Goal: Transaction & Acquisition: Book appointment/travel/reservation

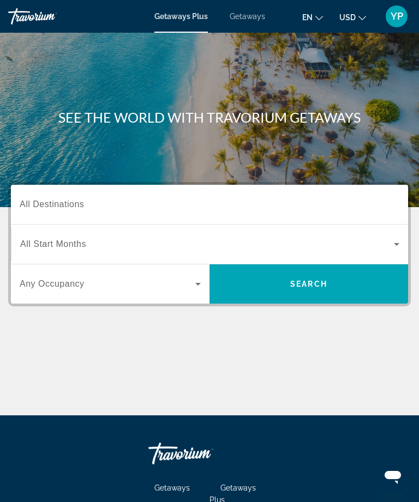
click at [389, 249] on span "Search widget" at bounding box center [206, 244] width 373 height 13
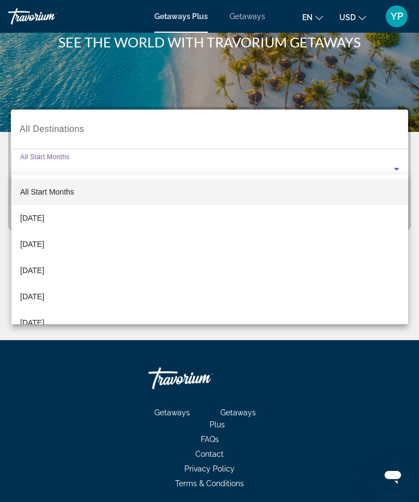
scroll to position [117, 0]
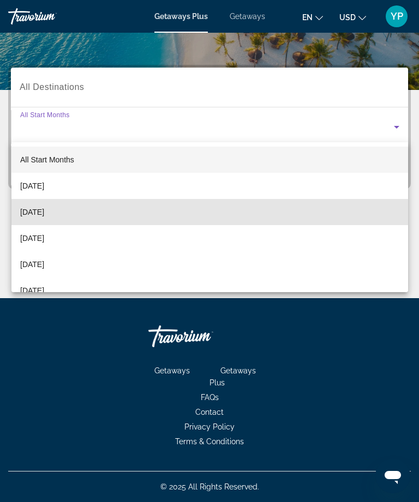
click at [79, 216] on mat-option "[DATE]" at bounding box center [209, 212] width 396 height 26
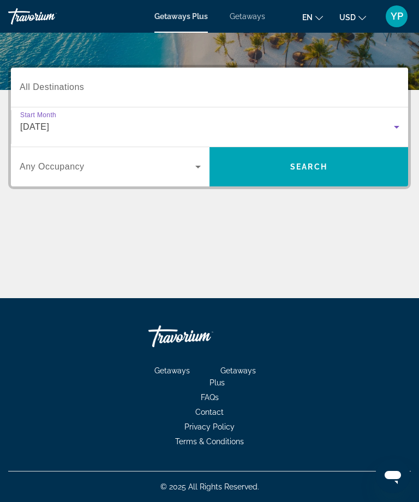
click at [193, 171] on icon "Search widget" at bounding box center [197, 166] width 13 height 13
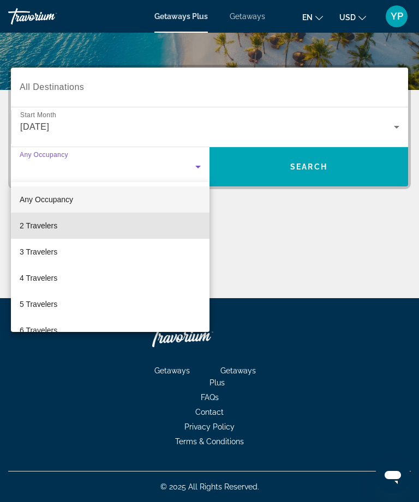
click at [128, 237] on mat-option "2 Travelers" at bounding box center [110, 226] width 198 height 26
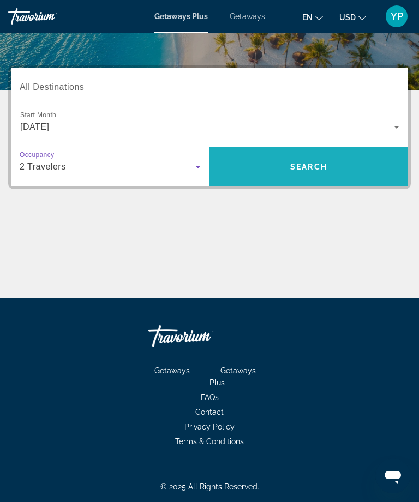
click at [326, 167] on span "Search" at bounding box center [308, 166] width 37 height 9
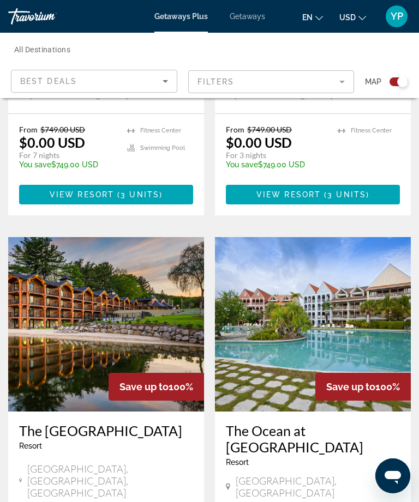
scroll to position [1420, 0]
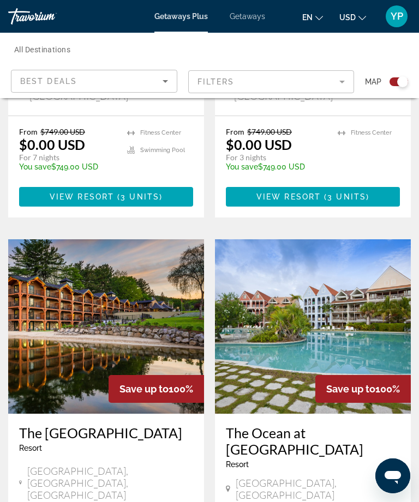
click at [364, 425] on h3 "The Ocean at [GEOGRAPHIC_DATA]" at bounding box center [313, 441] width 174 height 33
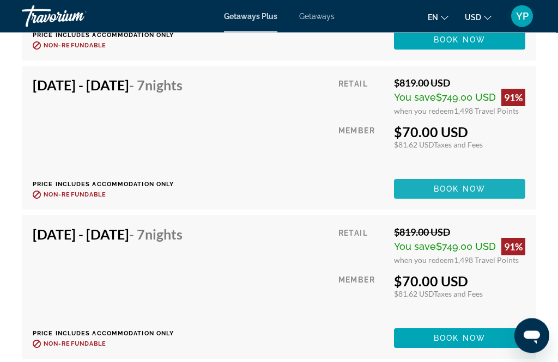
scroll to position [3363, 0]
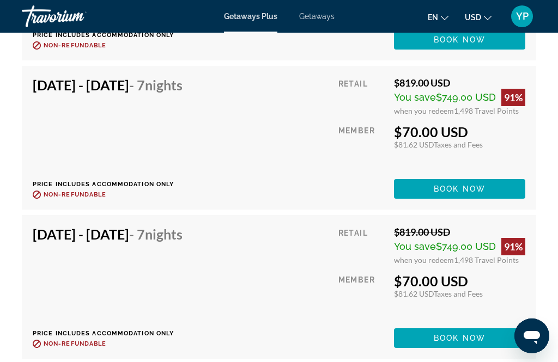
click at [418, 343] on span "Book now" at bounding box center [460, 338] width 52 height 9
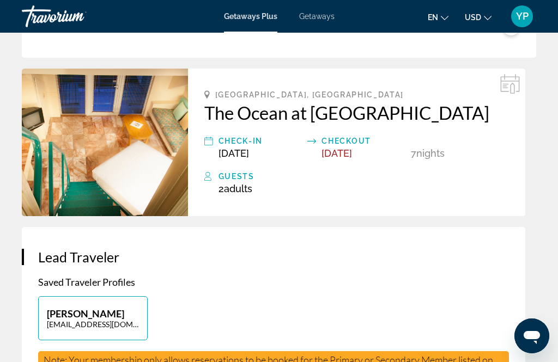
scroll to position [278, 0]
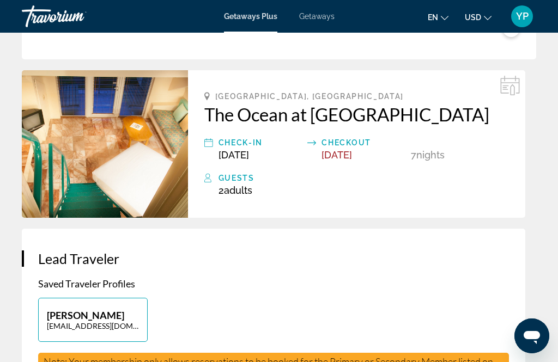
click at [137, 147] on img "Main content" at bounding box center [105, 144] width 166 height 148
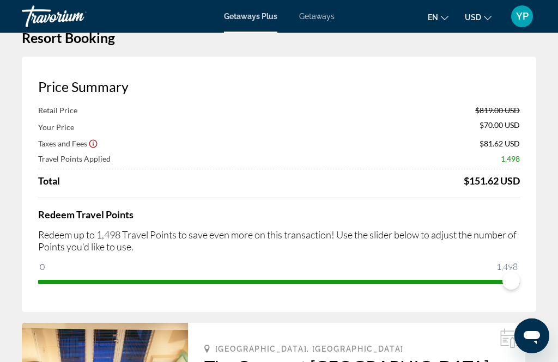
scroll to position [0, 0]
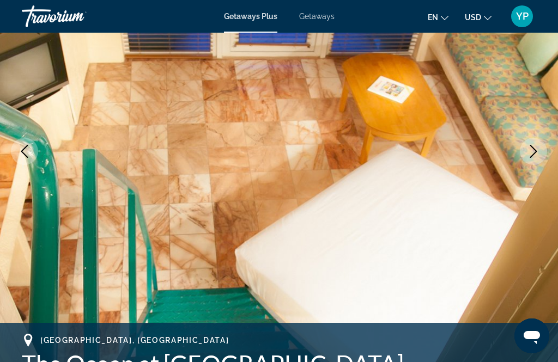
scroll to position [140, 0]
click at [418, 146] on icon "Next image" at bounding box center [533, 152] width 13 height 13
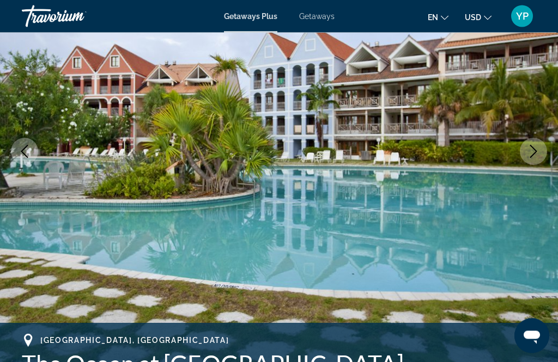
click at [418, 143] on button "Next image" at bounding box center [533, 151] width 27 height 27
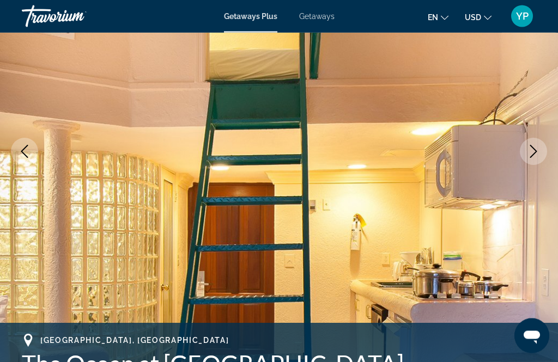
click at [418, 150] on button "Next image" at bounding box center [533, 151] width 27 height 27
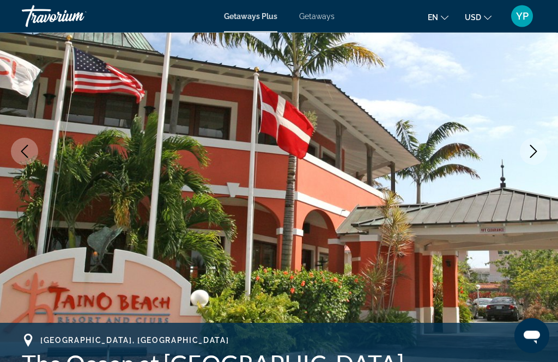
click at [418, 145] on button "Next image" at bounding box center [533, 151] width 27 height 27
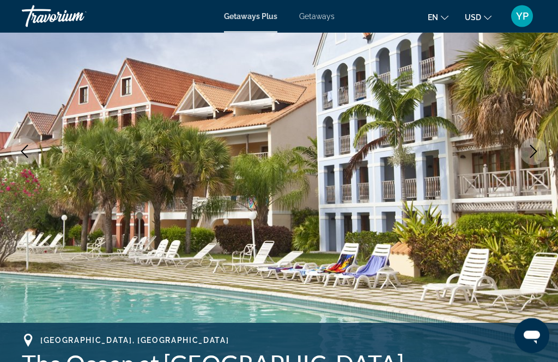
click at [418, 147] on icon "Next image" at bounding box center [533, 152] width 13 height 13
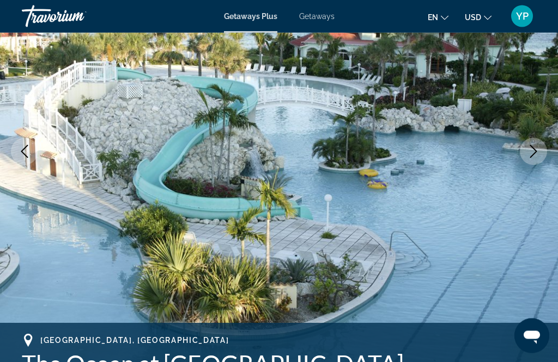
click at [418, 148] on icon "Next image" at bounding box center [533, 152] width 13 height 13
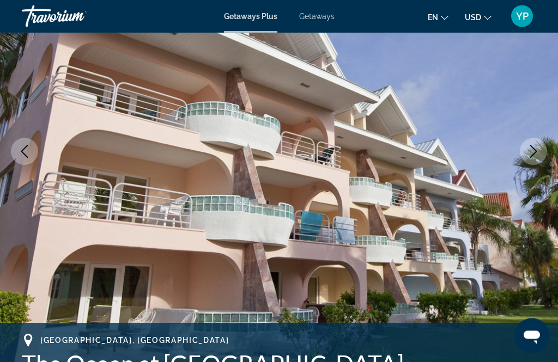
click at [418, 147] on icon "Next image" at bounding box center [533, 152] width 13 height 13
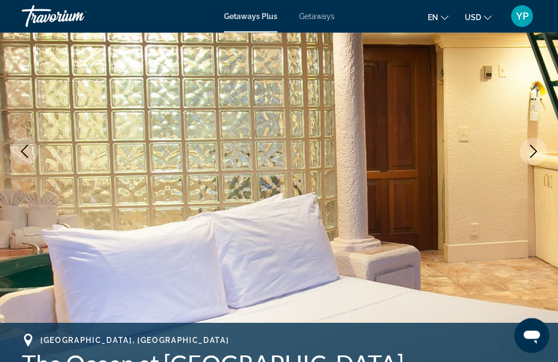
click at [418, 140] on button "Next image" at bounding box center [533, 151] width 27 height 27
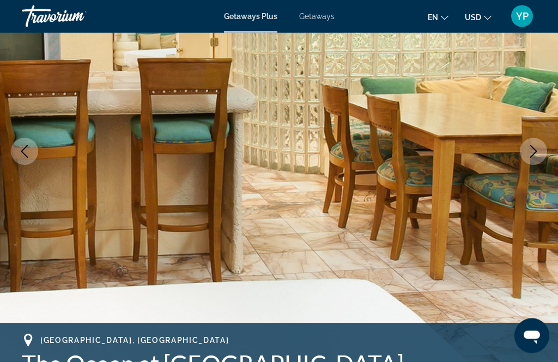
click at [418, 150] on button "Next image" at bounding box center [533, 151] width 27 height 27
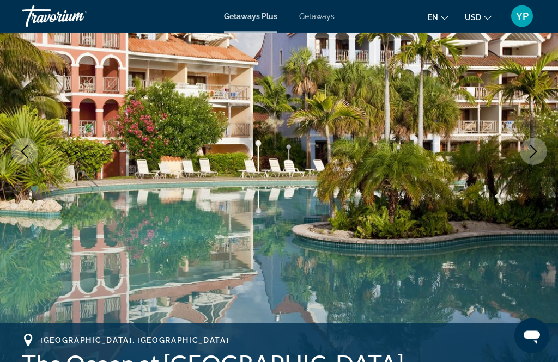
click at [418, 149] on icon "Next image" at bounding box center [533, 152] width 13 height 13
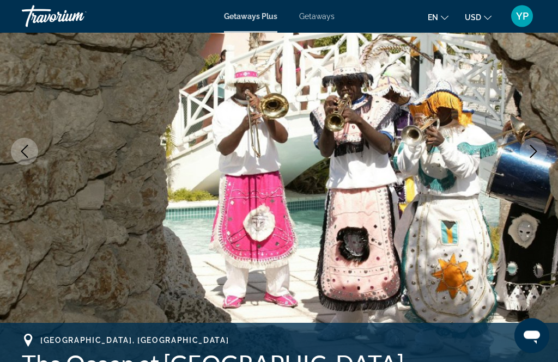
click at [418, 148] on icon "Next image" at bounding box center [533, 152] width 13 height 13
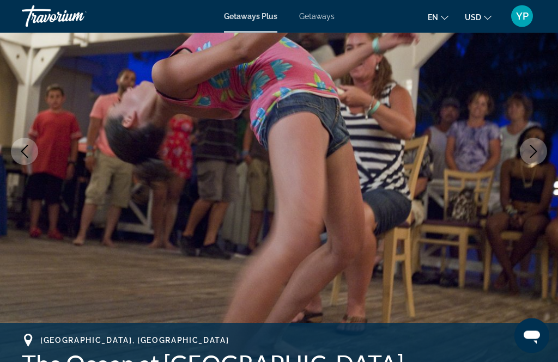
click at [418, 153] on button "Next image" at bounding box center [533, 151] width 27 height 27
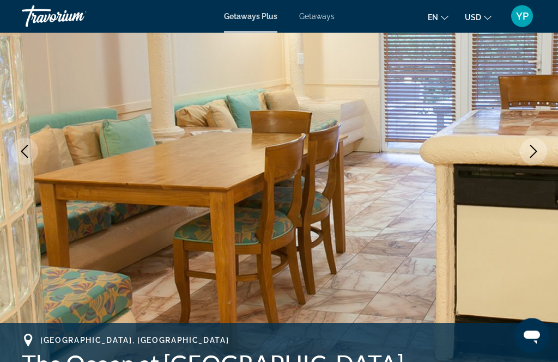
click at [418, 149] on icon "Next image" at bounding box center [533, 152] width 13 height 13
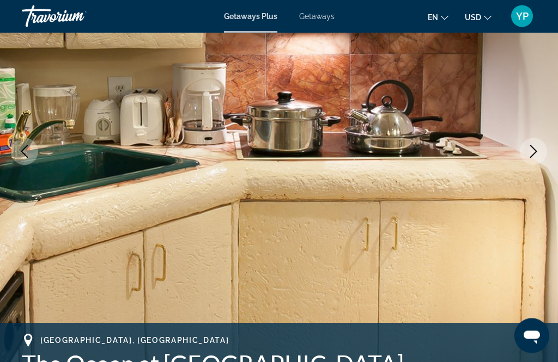
click at [418, 147] on icon "Next image" at bounding box center [533, 152] width 13 height 13
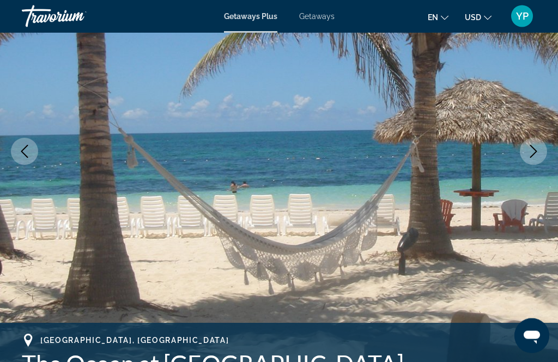
click at [418, 147] on icon "Next image" at bounding box center [533, 152] width 13 height 13
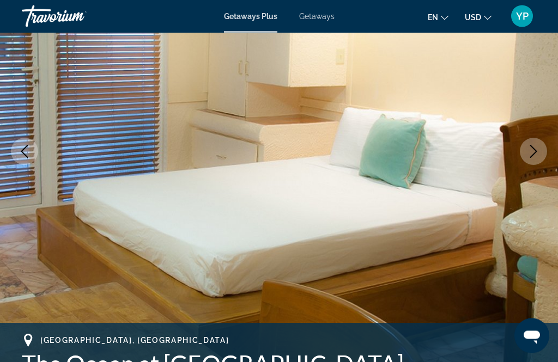
click at [418, 147] on icon "Next image" at bounding box center [533, 152] width 13 height 13
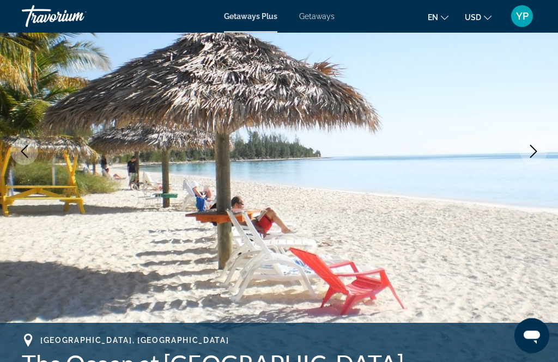
click at [418, 150] on icon "Next image" at bounding box center [533, 152] width 13 height 13
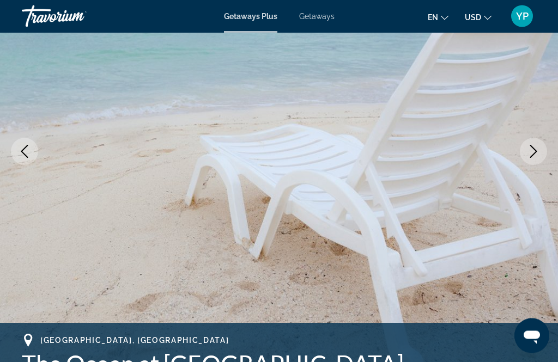
click at [418, 148] on icon "Next image" at bounding box center [533, 152] width 13 height 13
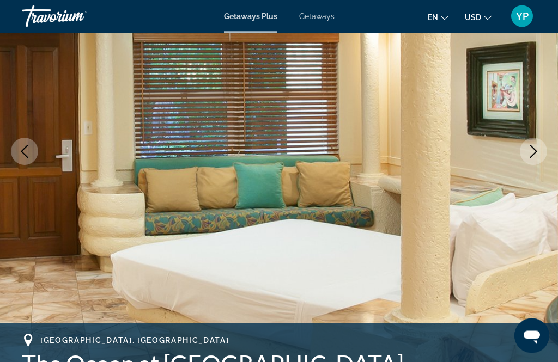
click at [418, 147] on icon "Next image" at bounding box center [533, 152] width 13 height 13
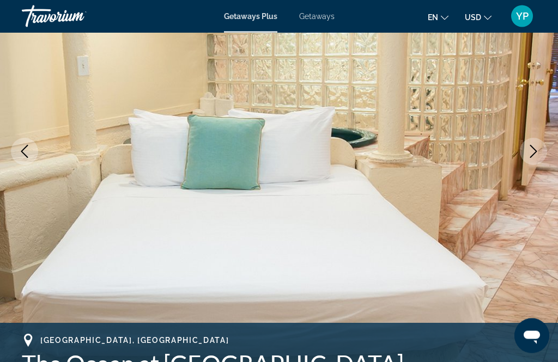
click at [418, 150] on icon "Next image" at bounding box center [533, 152] width 13 height 13
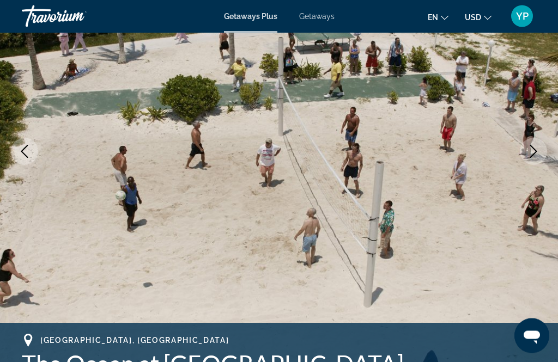
click at [418, 149] on icon "Next image" at bounding box center [533, 152] width 7 height 13
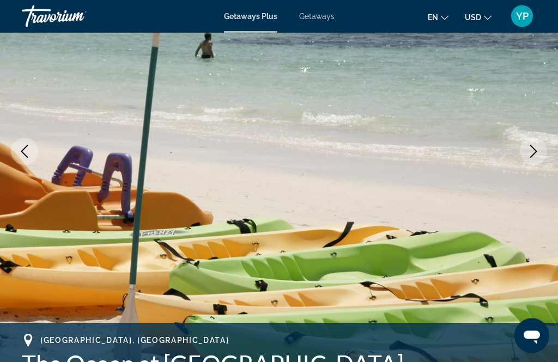
click at [418, 151] on icon "Next image" at bounding box center [533, 152] width 13 height 13
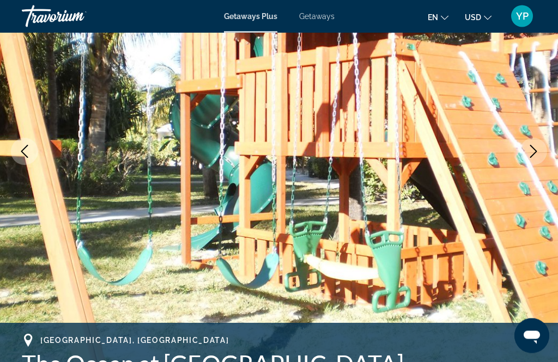
click at [418, 147] on icon "Next image" at bounding box center [533, 152] width 13 height 13
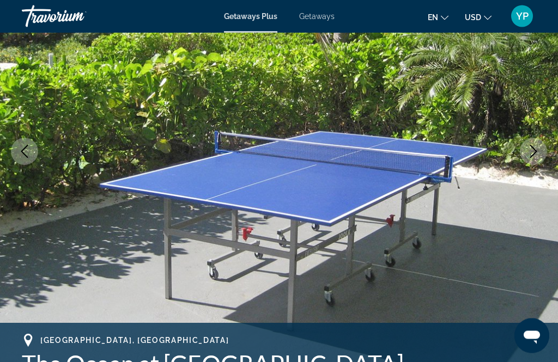
click at [418, 148] on icon "Next image" at bounding box center [533, 152] width 13 height 13
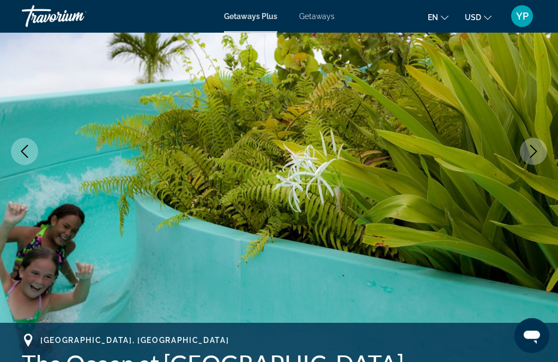
click at [418, 149] on icon "Next image" at bounding box center [533, 152] width 13 height 13
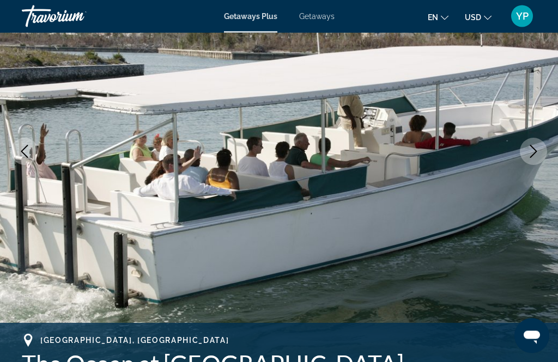
click at [418, 146] on icon "Next image" at bounding box center [533, 152] width 13 height 13
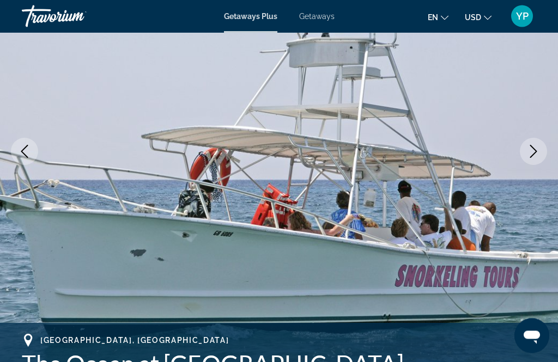
click at [418, 149] on icon "Next image" at bounding box center [533, 152] width 13 height 13
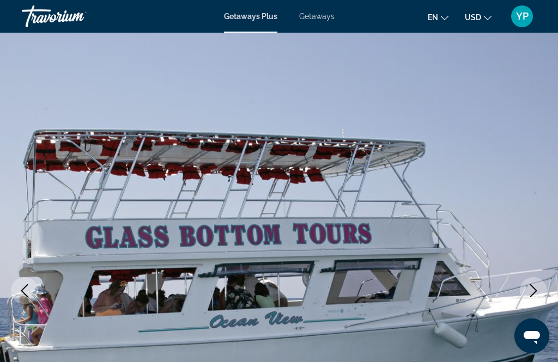
scroll to position [0, 0]
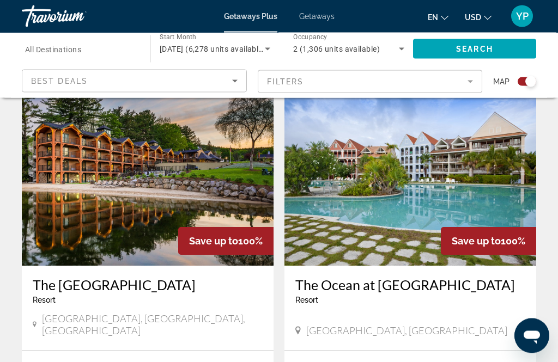
scroll to position [1608, 0]
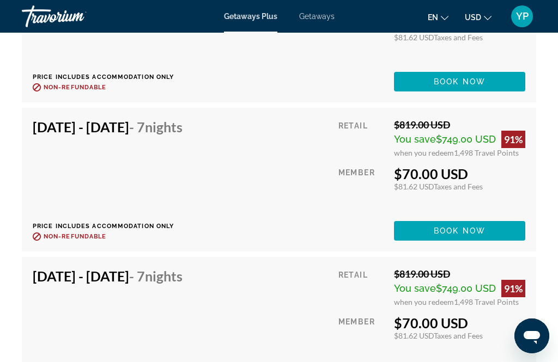
scroll to position [3325, 0]
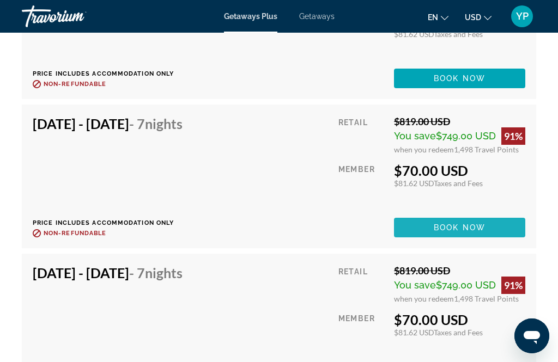
click at [418, 234] on span "Main content" at bounding box center [459, 228] width 131 height 26
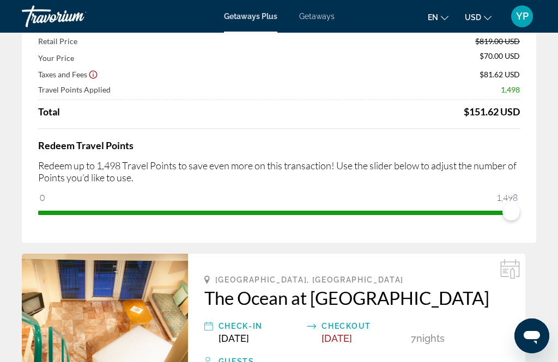
scroll to position [93, 0]
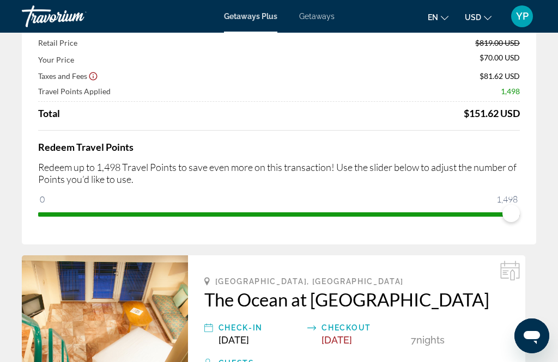
click at [316, 12] on span "Getaways" at bounding box center [316, 16] width 35 height 9
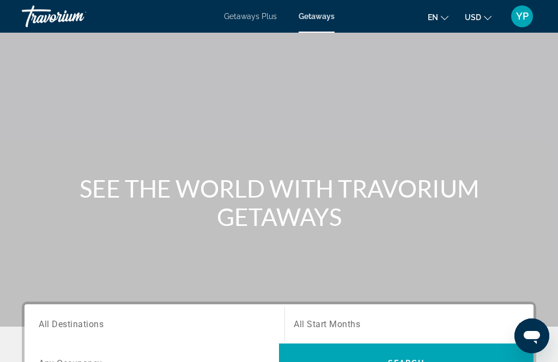
scroll to position [126, 0]
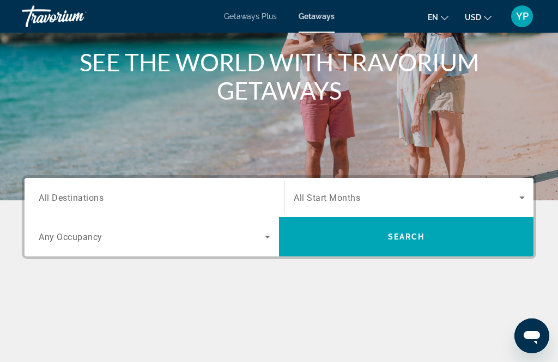
click at [268, 242] on icon "Search widget" at bounding box center [267, 237] width 13 height 13
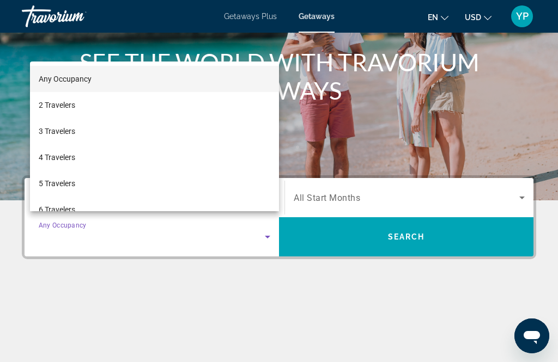
scroll to position [231, 0]
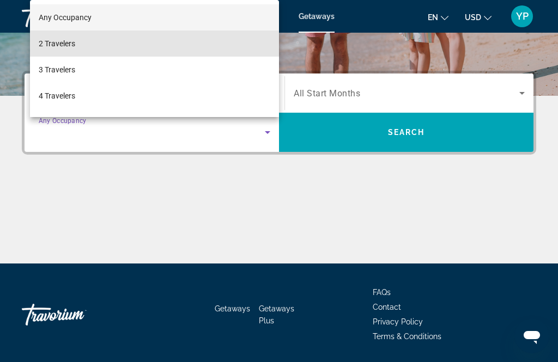
click at [137, 57] on mat-option "2 Travelers" at bounding box center [154, 44] width 249 height 26
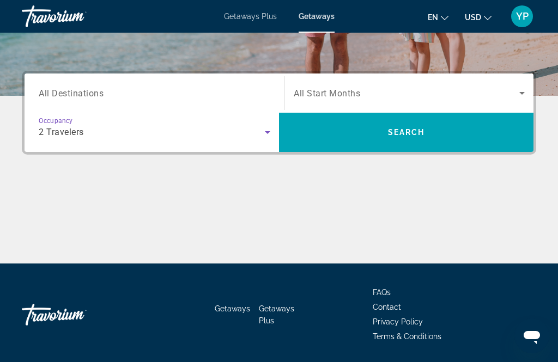
click at [418, 94] on span "Search widget" at bounding box center [407, 93] width 226 height 13
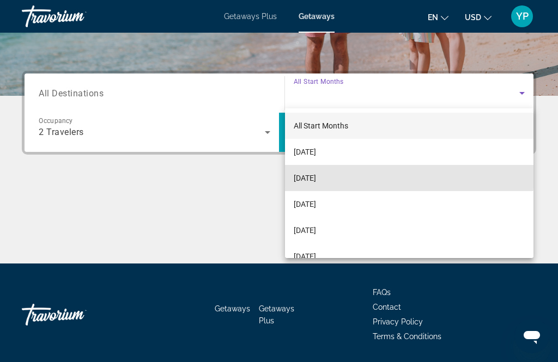
click at [352, 175] on mat-option "[DATE]" at bounding box center [409, 178] width 249 height 26
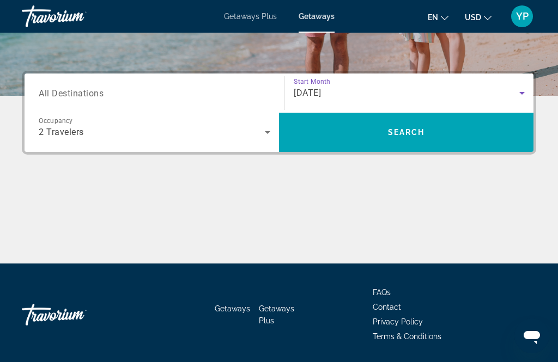
click at [418, 135] on span "Search widget" at bounding box center [406, 132] width 255 height 26
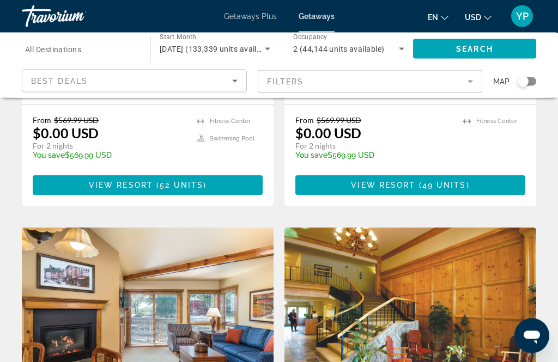
scroll to position [1486, 0]
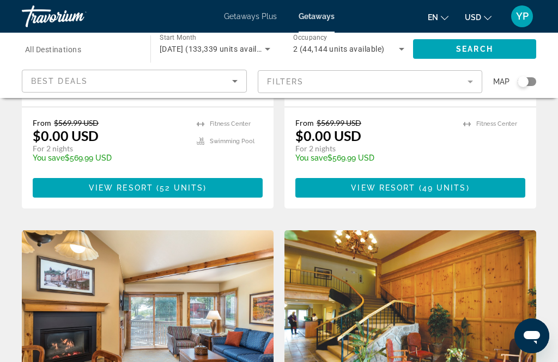
click at [418, 78] on mat-form-field "Filters" at bounding box center [370, 81] width 225 height 23
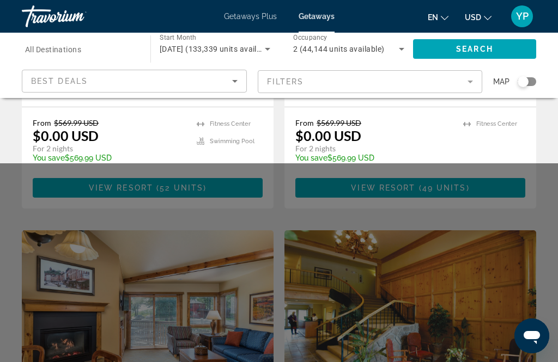
click at [418, 83] on mat-form-field "Filters" at bounding box center [370, 81] width 225 height 23
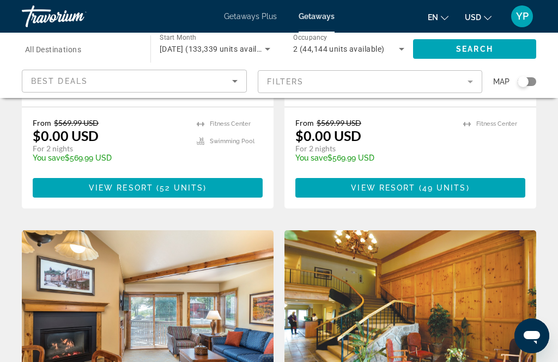
click at [418, 83] on mat-form-field "Filters" at bounding box center [370, 81] width 225 height 23
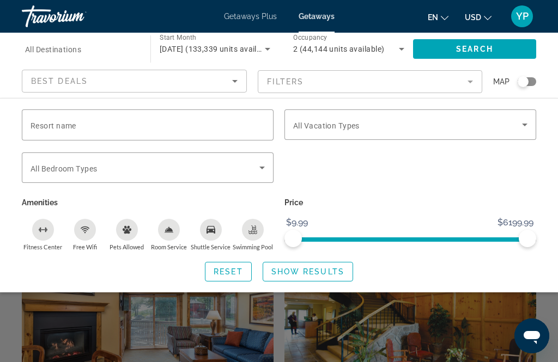
click at [418, 130] on icon "Search widget" at bounding box center [524, 124] width 13 height 13
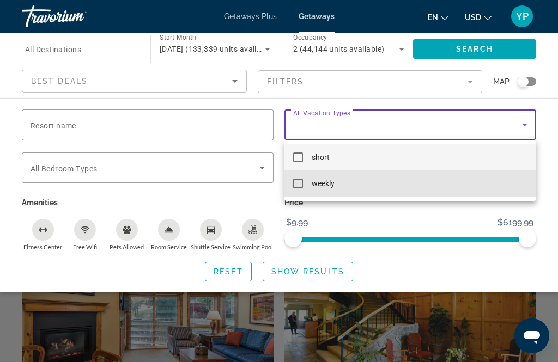
click at [374, 187] on mat-option "weekly" at bounding box center [410, 184] width 252 height 26
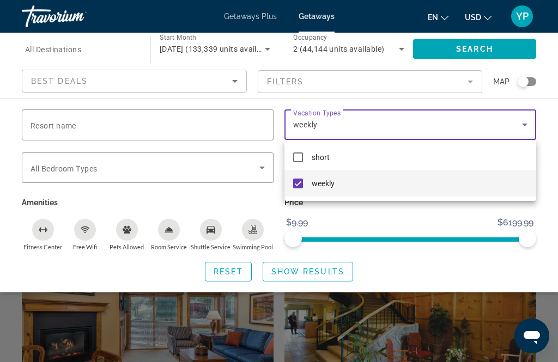
click at [319, 290] on div at bounding box center [279, 181] width 558 height 362
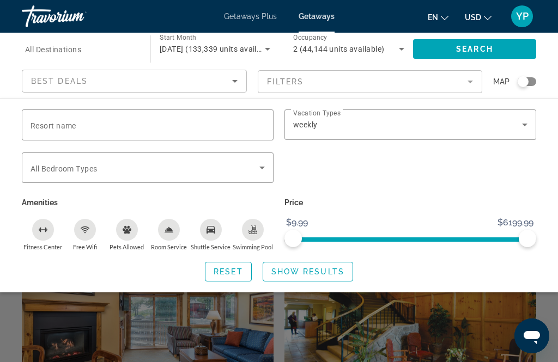
click at [325, 276] on span "Show Results" at bounding box center [307, 272] width 73 height 9
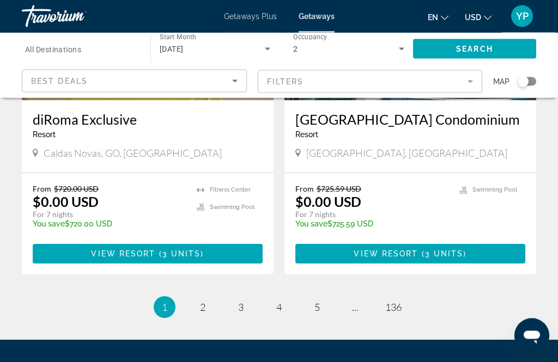
scroll to position [2143, 0]
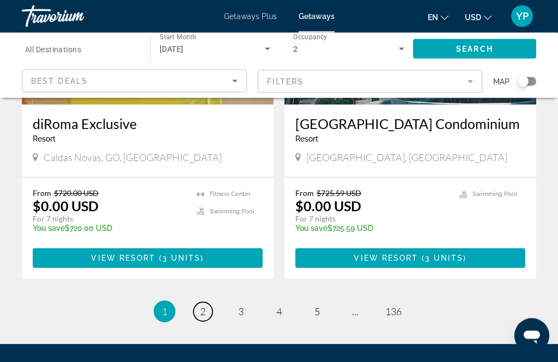
click at [210, 303] on link "page 2" at bounding box center [202, 312] width 19 height 19
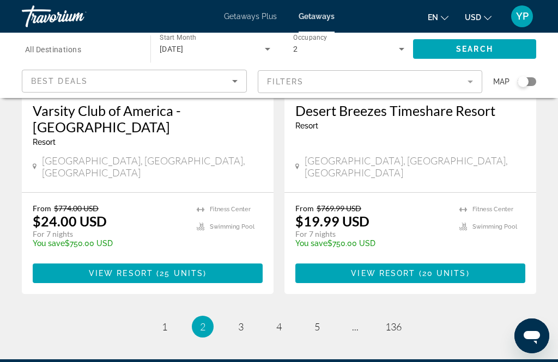
scroll to position [2129, 0]
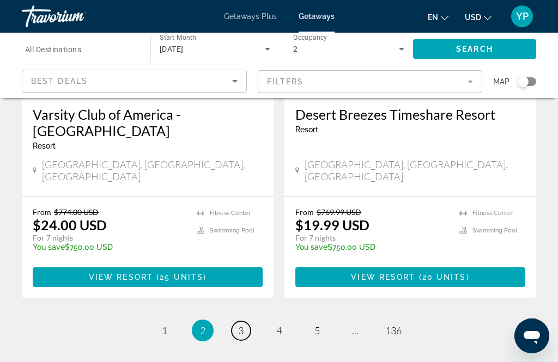
click at [249, 322] on link "page 3" at bounding box center [241, 331] width 19 height 19
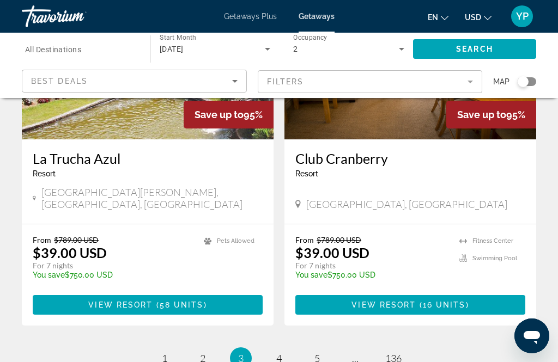
scroll to position [2110, 0]
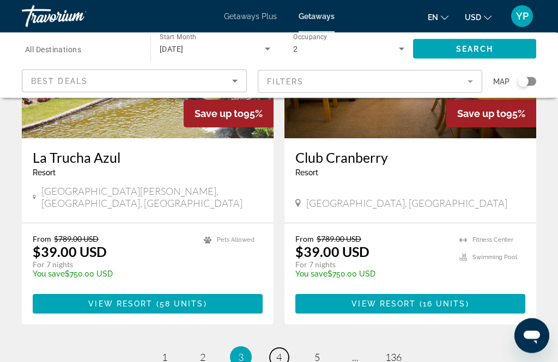
click at [283, 349] on link "page 4" at bounding box center [279, 358] width 19 height 19
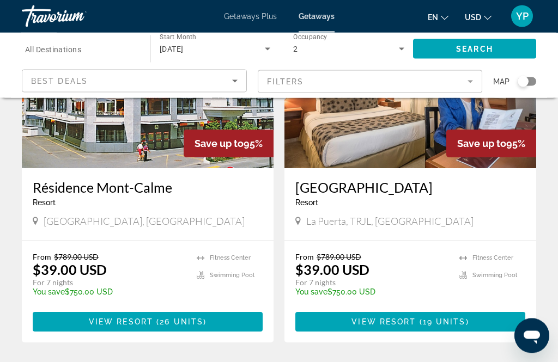
scroll to position [2048, 0]
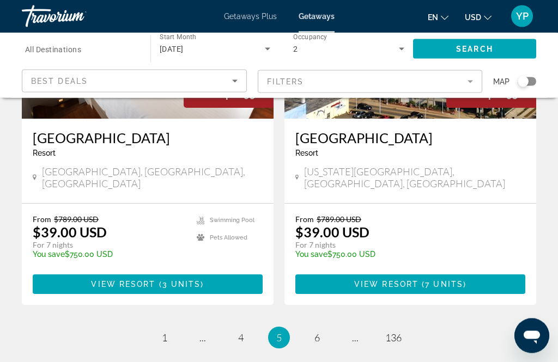
scroll to position [2147, 0]
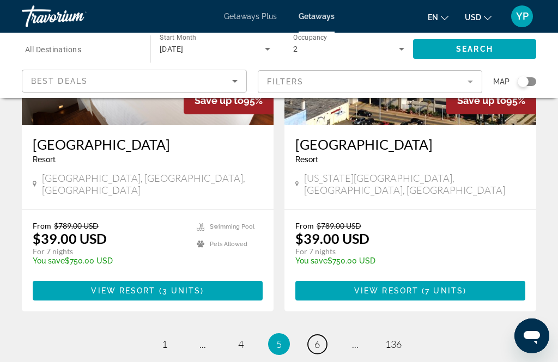
click at [319, 338] on span "6" at bounding box center [316, 344] width 5 height 12
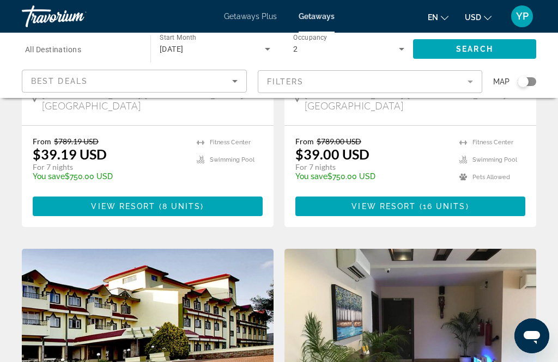
scroll to position [1741, 0]
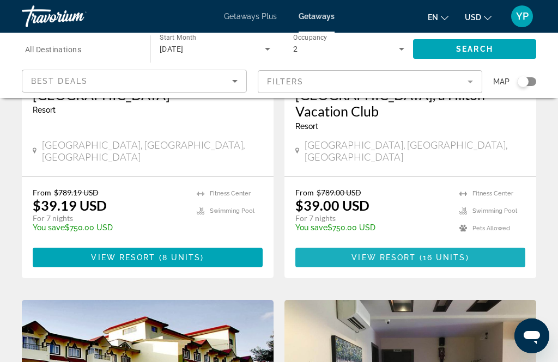
click at [418, 253] on span "16 units" at bounding box center [444, 257] width 43 height 9
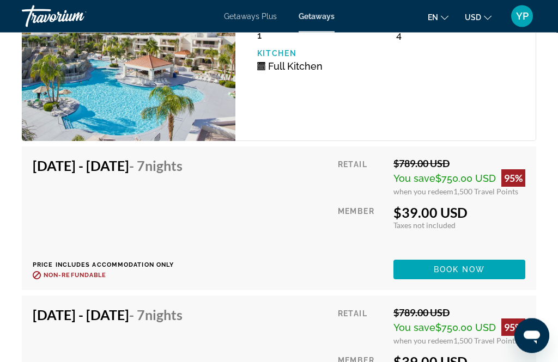
scroll to position [2239, 0]
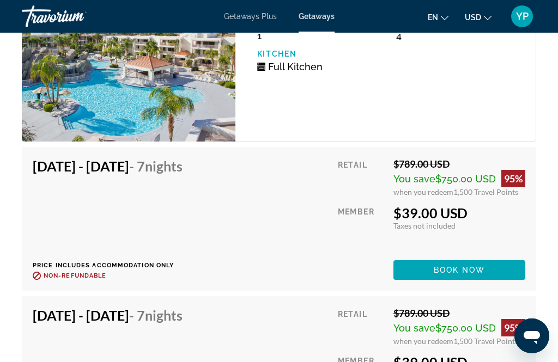
click at [280, 394] on div "[DATE] - [DATE] - 7 Nights Price includes accommodation only Refundable until :…" at bounding box center [279, 368] width 493 height 122
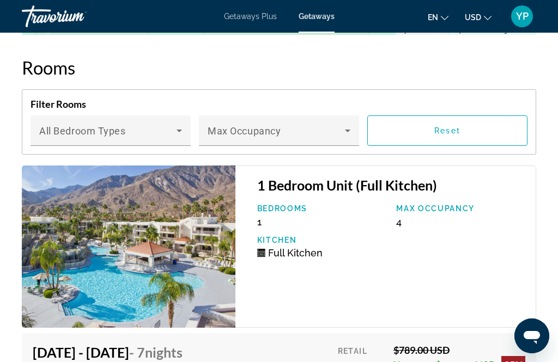
scroll to position [2051, 0]
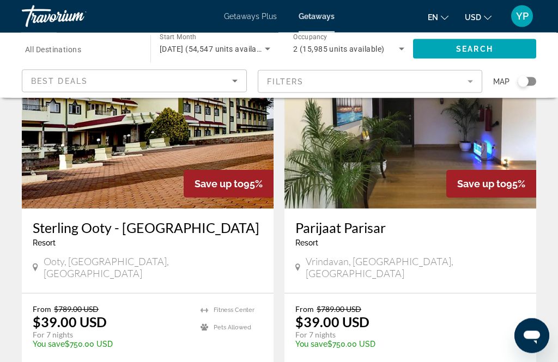
scroll to position [2008, 0]
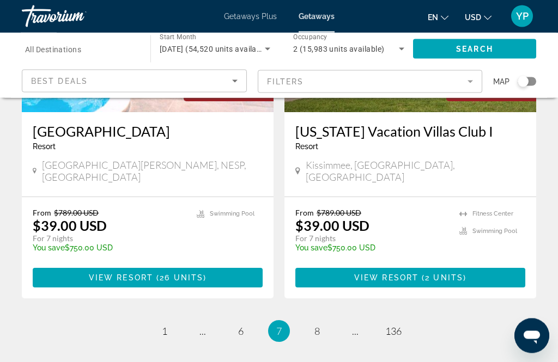
scroll to position [2173, 0]
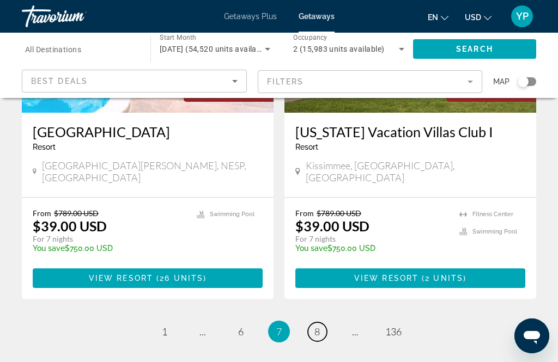
click at [322, 323] on link "page 8" at bounding box center [317, 332] width 19 height 19
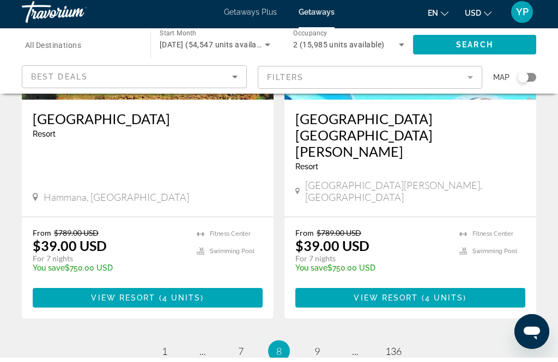
scroll to position [2135, 0]
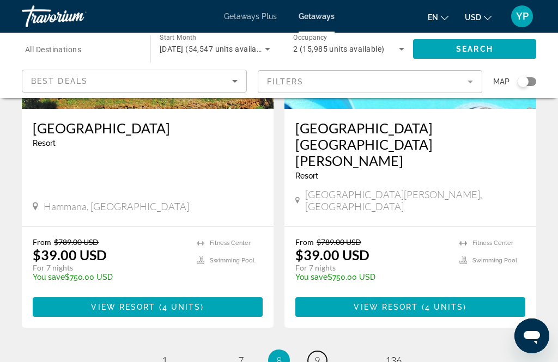
click at [317, 355] on span "9" at bounding box center [316, 361] width 5 height 12
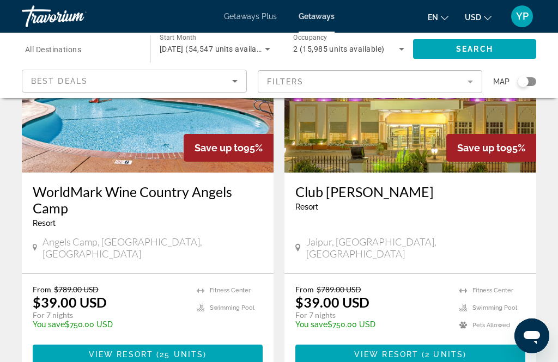
scroll to position [2055, 0]
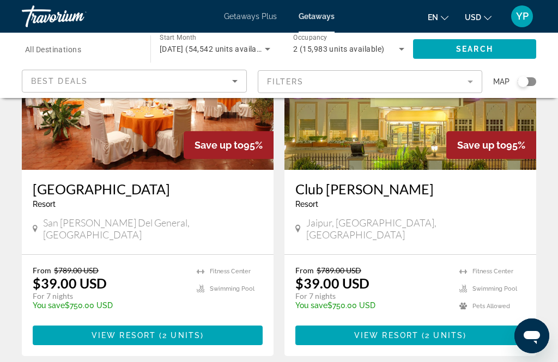
scroll to position [2069, 0]
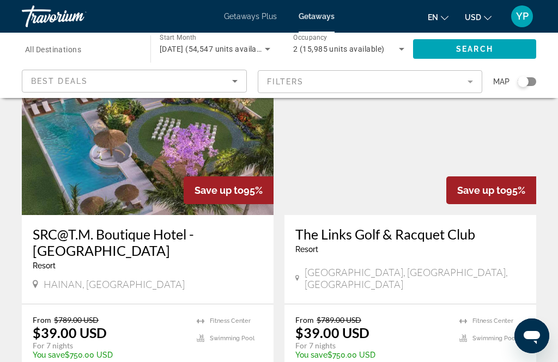
scroll to position [864, 0]
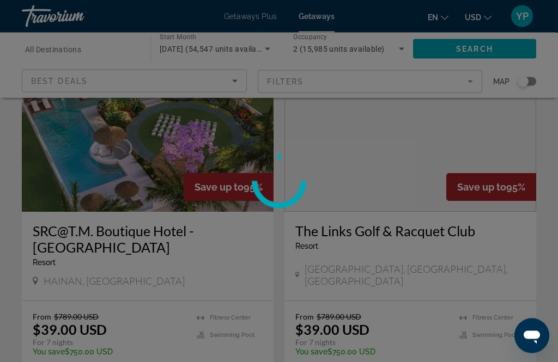
scroll to position [864, 0]
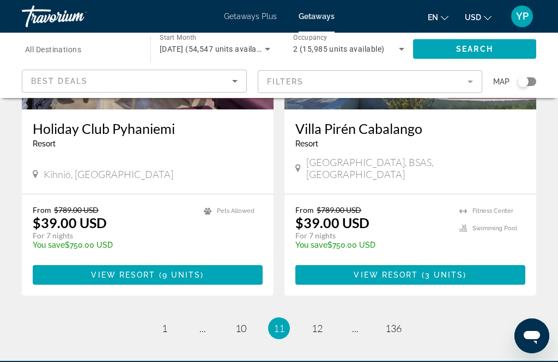
scroll to position [2123, 0]
click at [321, 323] on span "12" at bounding box center [317, 329] width 11 height 12
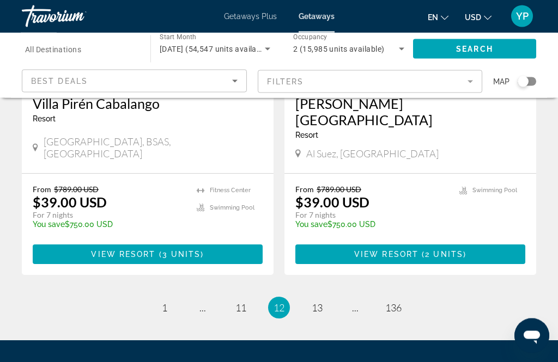
scroll to position [2144, 0]
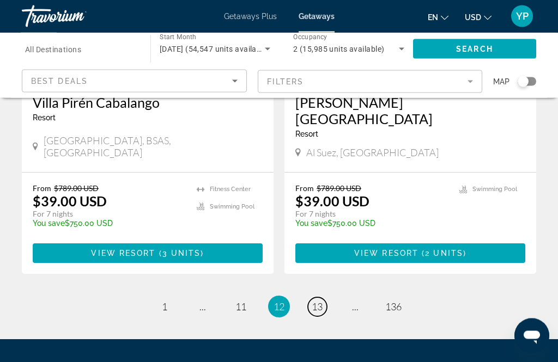
click at [324, 298] on link "page 13" at bounding box center [317, 307] width 19 height 19
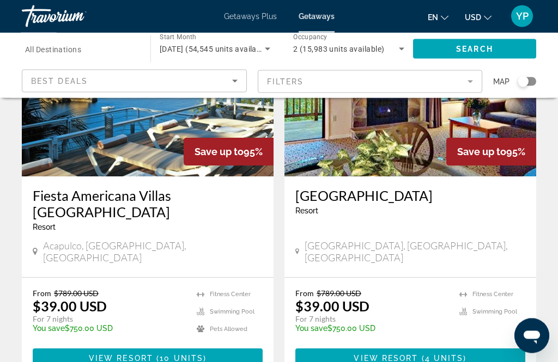
scroll to position [899, 0]
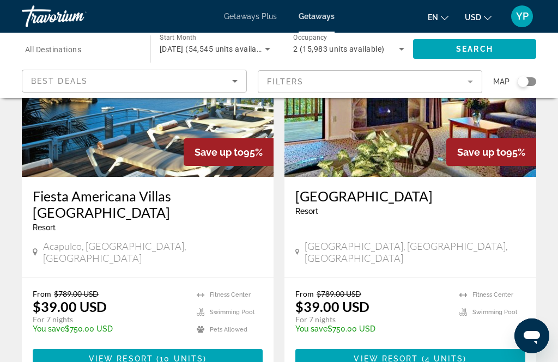
click at [173, 346] on span "Main content" at bounding box center [148, 359] width 230 height 26
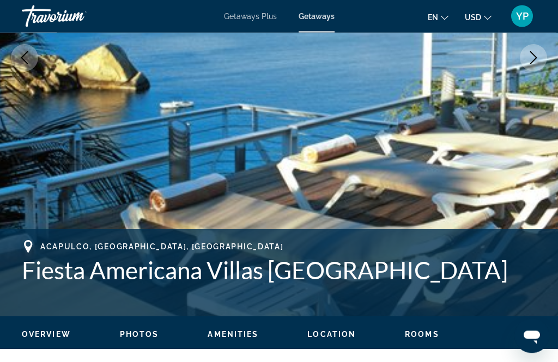
scroll to position [232, 0]
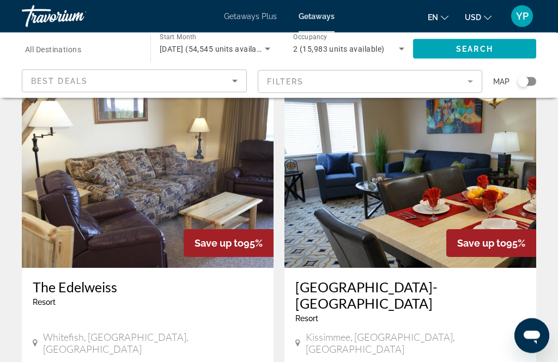
scroll to position [2005, 0]
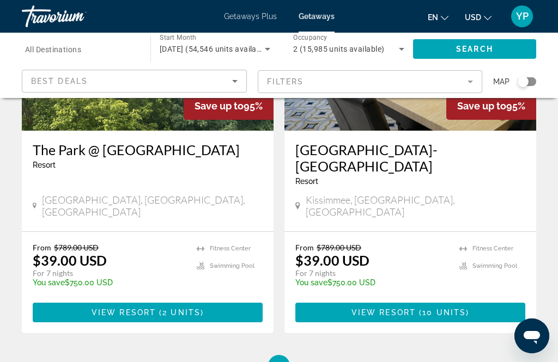
scroll to position [2113, 0]
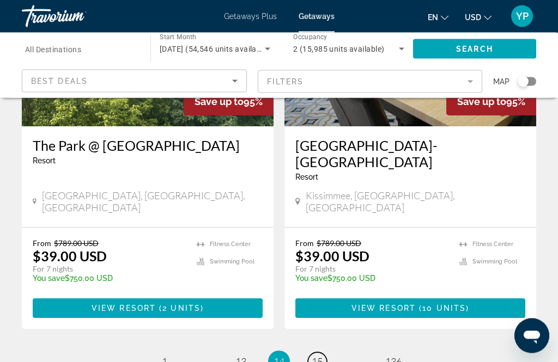
click at [323, 356] on span "15" at bounding box center [317, 362] width 11 height 12
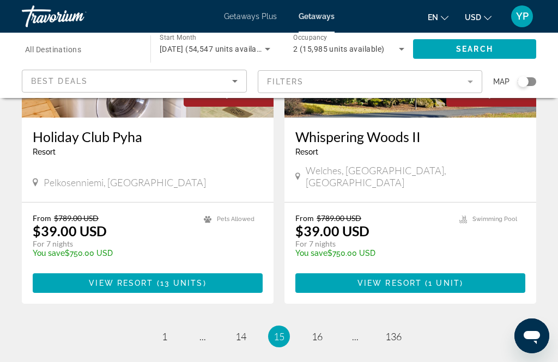
scroll to position [2140, 0]
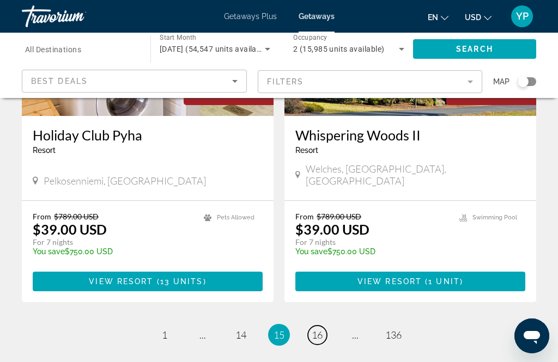
click at [319, 329] on span "16" at bounding box center [317, 335] width 11 height 12
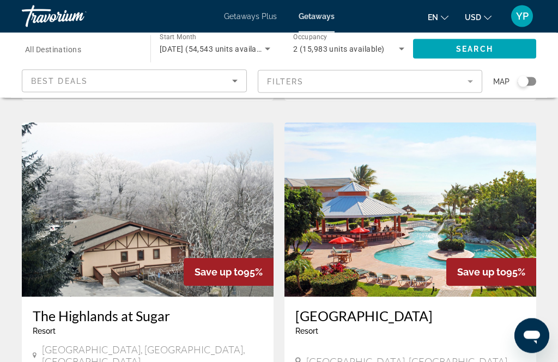
scroll to position [1960, 0]
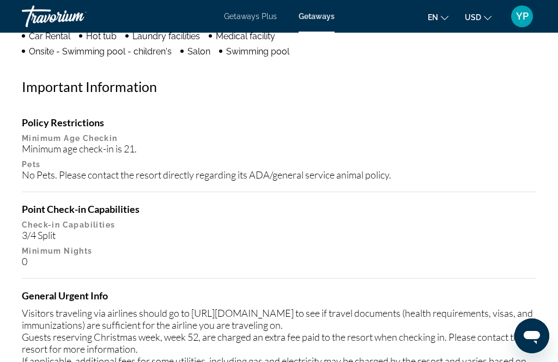
scroll to position [1319, 0]
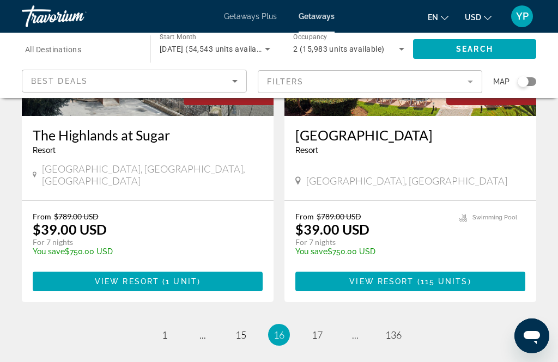
scroll to position [2134, 0]
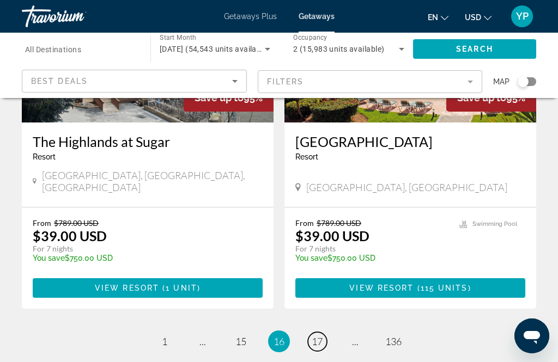
click at [317, 332] on link "page 17" at bounding box center [317, 341] width 19 height 19
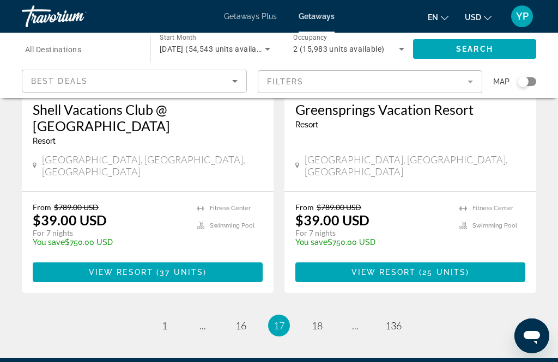
scroll to position [2149, 0]
click at [323, 317] on link "page 18" at bounding box center [317, 326] width 19 height 19
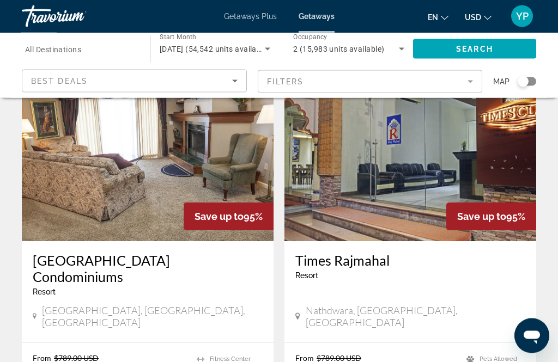
scroll to position [2020, 0]
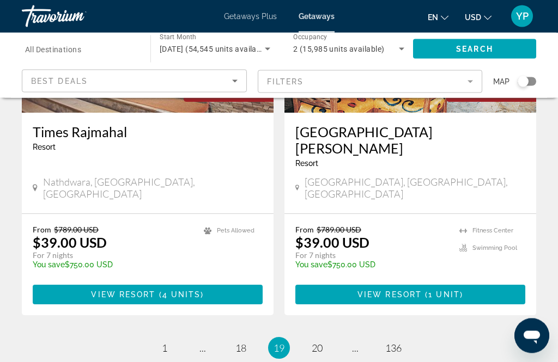
scroll to position [2173, 0]
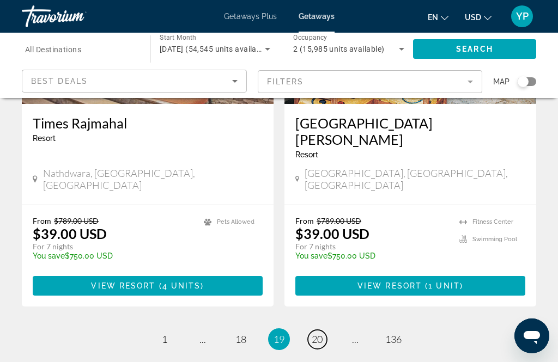
click at [323, 330] on link "page 20" at bounding box center [317, 339] width 19 height 19
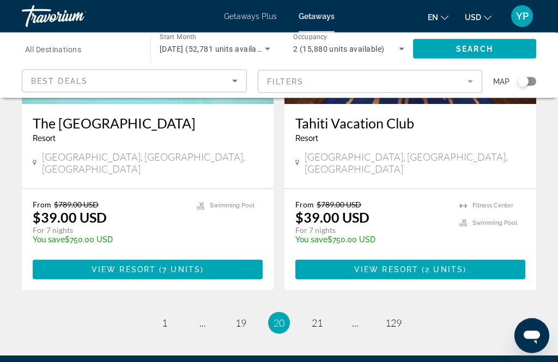
scroll to position [2148, 0]
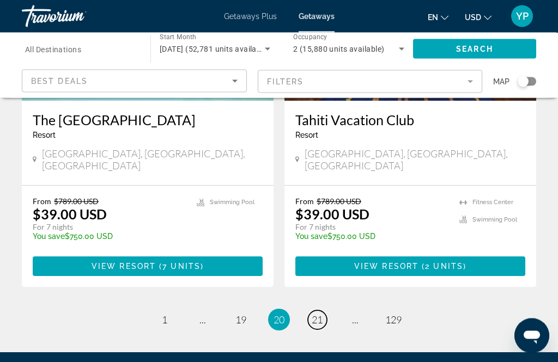
click at [320, 314] on span "21" at bounding box center [317, 320] width 11 height 12
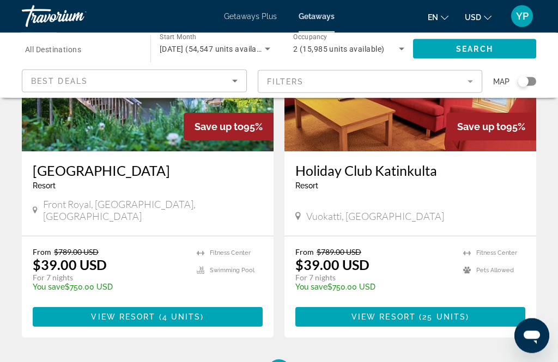
scroll to position [2135, 0]
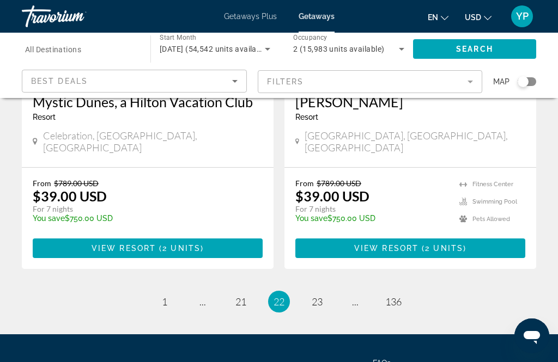
scroll to position [2149, 0]
click at [319, 296] on span "23" at bounding box center [317, 302] width 11 height 12
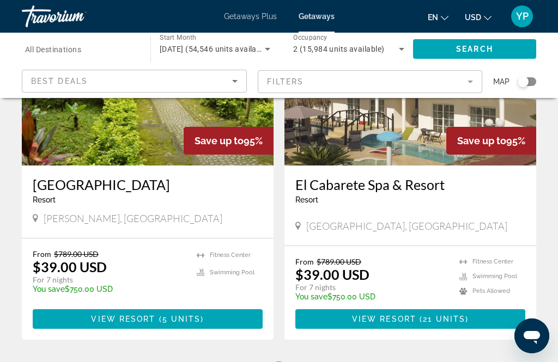
scroll to position [2106, 0]
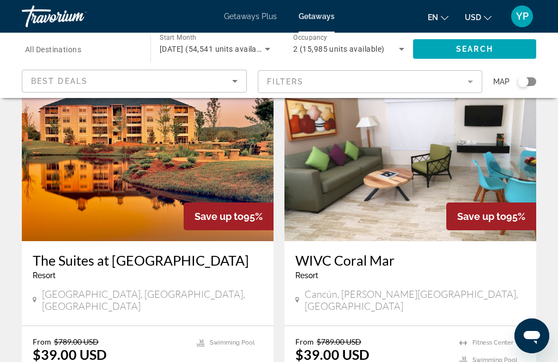
scroll to position [2019, 0]
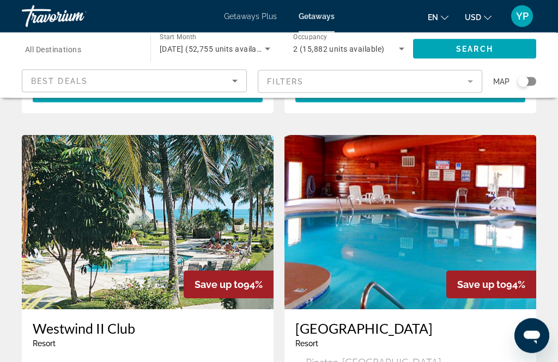
scroll to position [1581, 0]
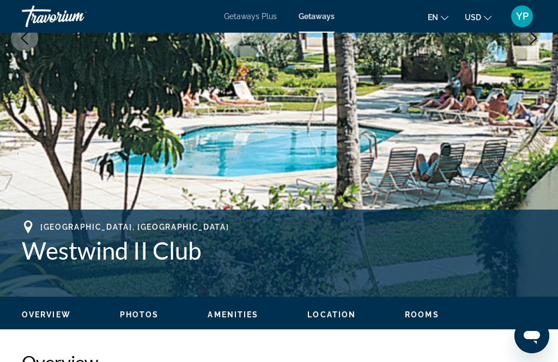
scroll to position [261, 0]
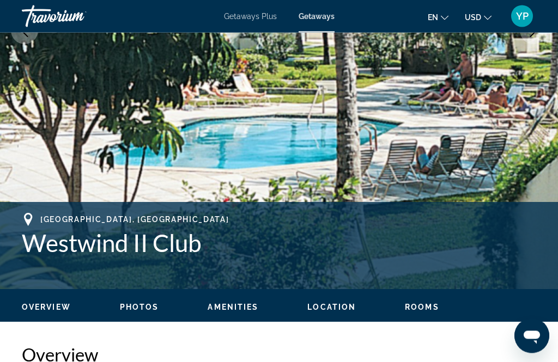
click at [380, 172] on img "Main content" at bounding box center [279, 31] width 558 height 518
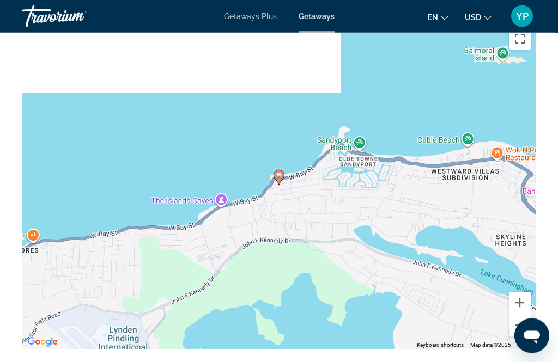
scroll to position [1763, 0]
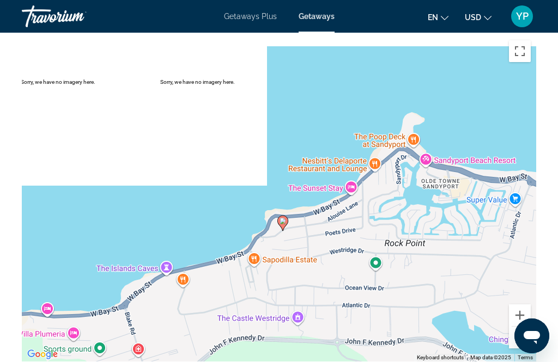
click at [288, 215] on gmp-advanced-marker "Main content" at bounding box center [282, 223] width 11 height 16
click at [285, 218] on image "Main content" at bounding box center [283, 221] width 7 height 7
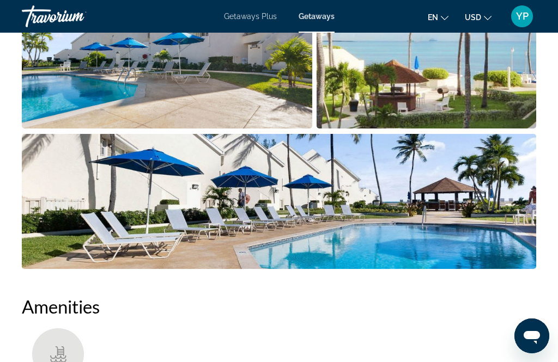
scroll to position [919, 0]
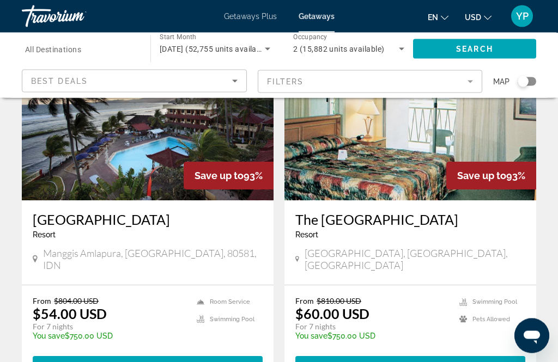
scroll to position [2072, 0]
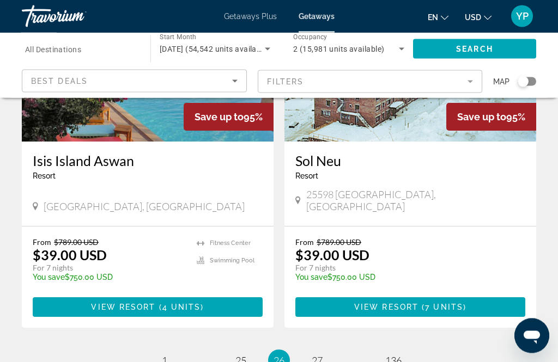
scroll to position [2141, 0]
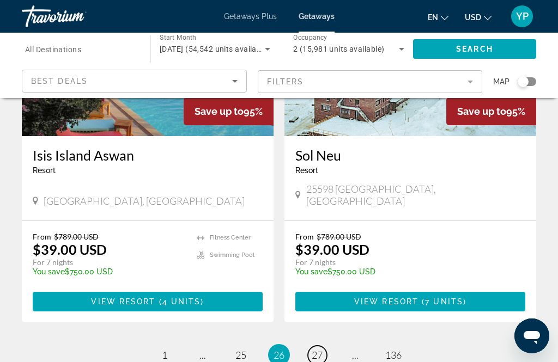
click at [319, 349] on span "27" at bounding box center [317, 355] width 11 height 12
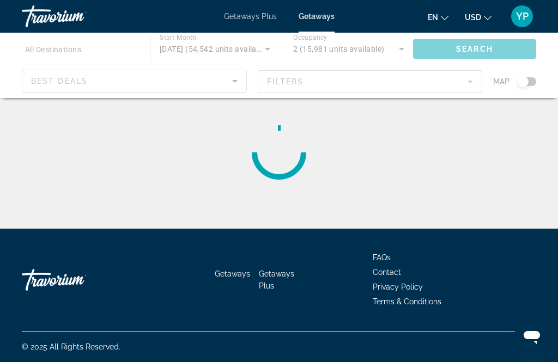
click at [60, 229] on div "Destination All Destinations Start Month All Start Months [DATE] (54,542 units …" at bounding box center [279, 223] width 558 height 229
click at [32, 216] on div "Destination All Destinations Start Month All Start Months [DATE] (54,542 units …" at bounding box center [279, 223] width 558 height 229
click at [247, 16] on span "Getaways Plus" at bounding box center [250, 16] width 53 height 9
